Goal: Task Accomplishment & Management: Use online tool/utility

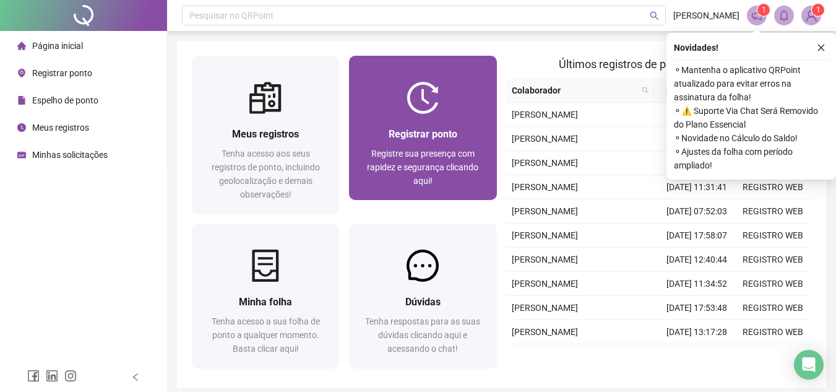
click at [398, 134] on span "Registrar ponto" at bounding box center [423, 134] width 69 height 12
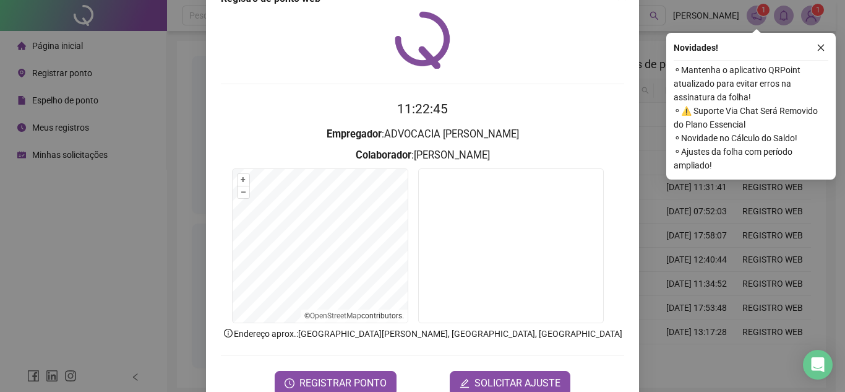
scroll to position [64, 0]
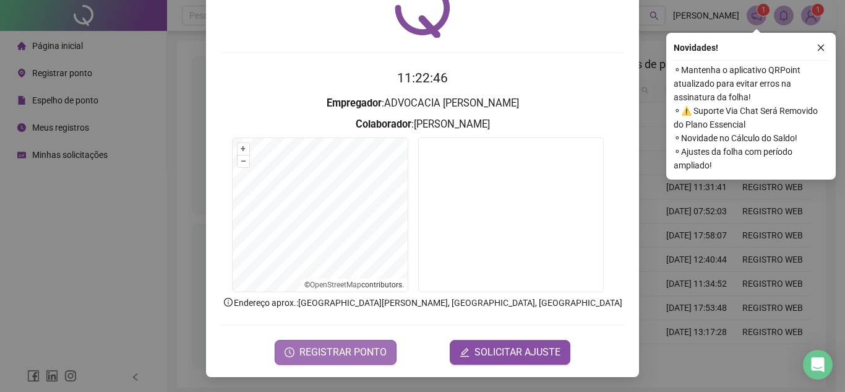
click at [335, 350] on span "REGISTRAR PONTO" at bounding box center [342, 352] width 87 height 15
